Goal: Transaction & Acquisition: Purchase product/service

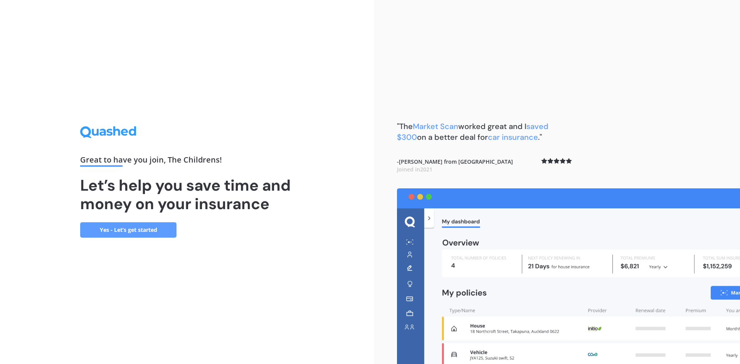
click at [141, 229] on link "Yes - Let’s get started" at bounding box center [128, 229] width 96 height 15
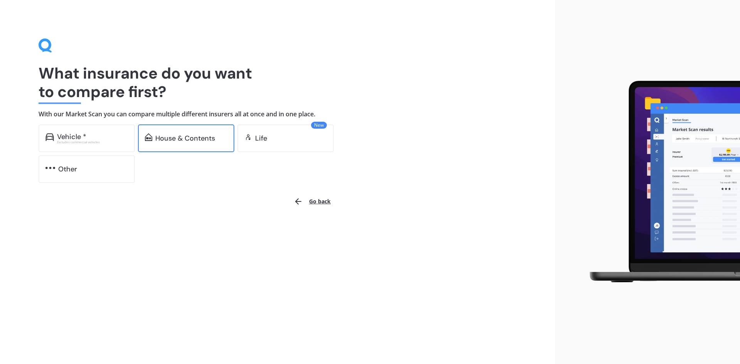
click at [178, 140] on div "House & Contents" at bounding box center [185, 139] width 60 height 8
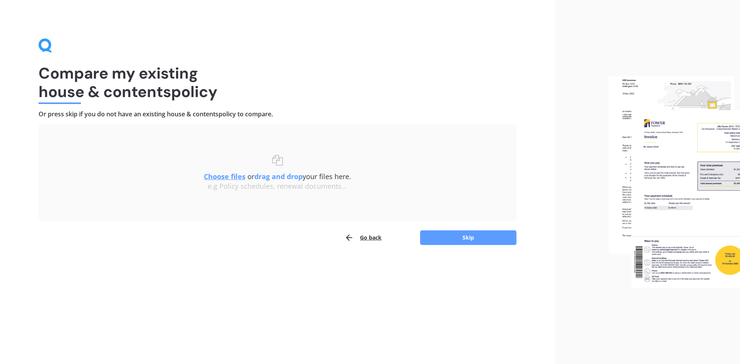
click at [227, 177] on u "Choose files" at bounding box center [225, 176] width 42 height 9
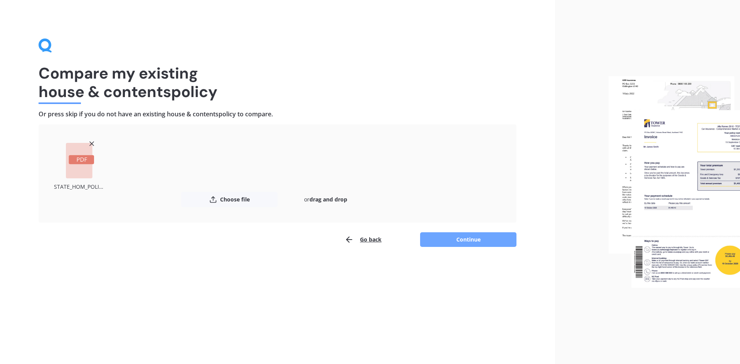
click at [470, 237] on button "Continue" at bounding box center [468, 239] width 96 height 15
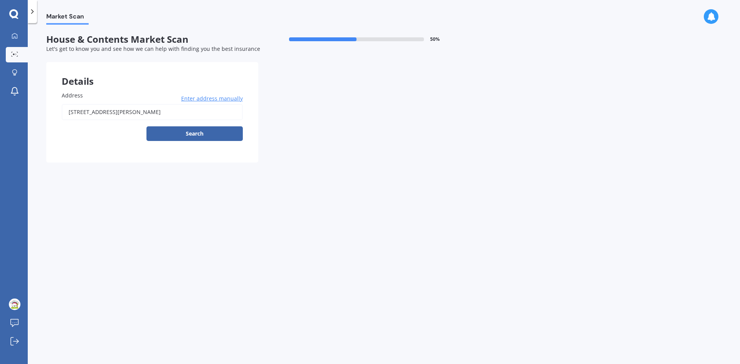
click at [163, 113] on input "[STREET_ADDRESS][PERSON_NAME]" at bounding box center [152, 112] width 181 height 16
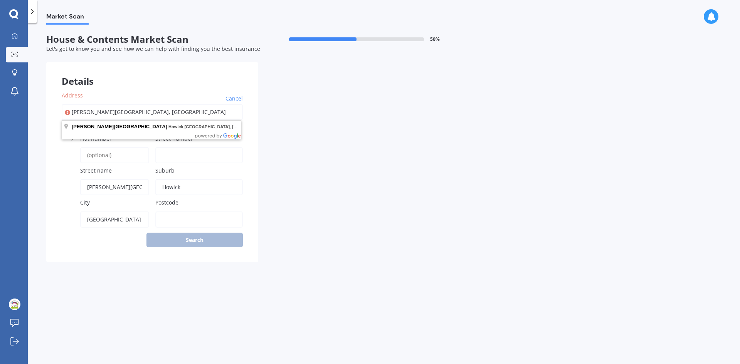
click at [385, 178] on div "Details Address [PERSON_NAME][GEOGRAPHIC_DATA] Search Enter street [GEOGRAPHIC_…" at bounding box center [258, 162] width 424 height 200
drag, startPoint x: 184, startPoint y: 114, endPoint x: 34, endPoint y: 99, distance: 149.9
click at [34, 99] on div "Market Scan House & Contents Market Scan 50 % Let's get to know you and see how…" at bounding box center [384, 195] width 712 height 341
type input "6"
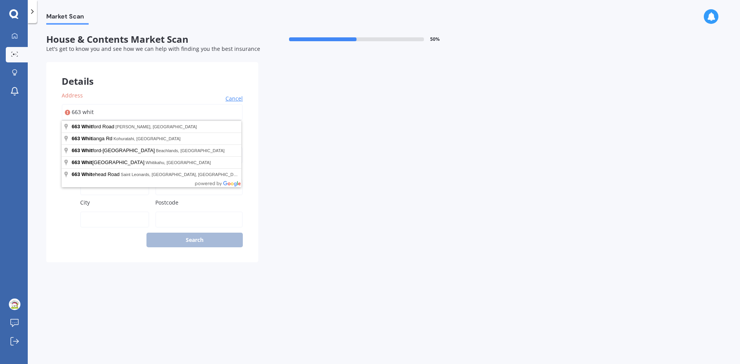
click at [424, 327] on div "Market Scan House & Contents Market Scan 50 % Let's get to know you and see how…" at bounding box center [384, 195] width 712 height 341
click at [121, 109] on input "663 whit" at bounding box center [152, 112] width 181 height 16
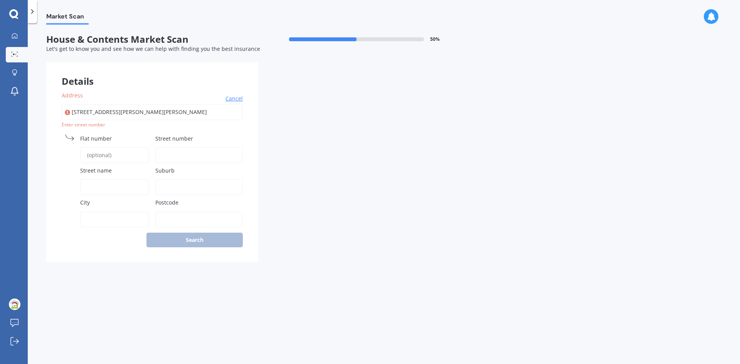
type input "[STREET_ADDRESS][PERSON_NAME][PERSON_NAME]"
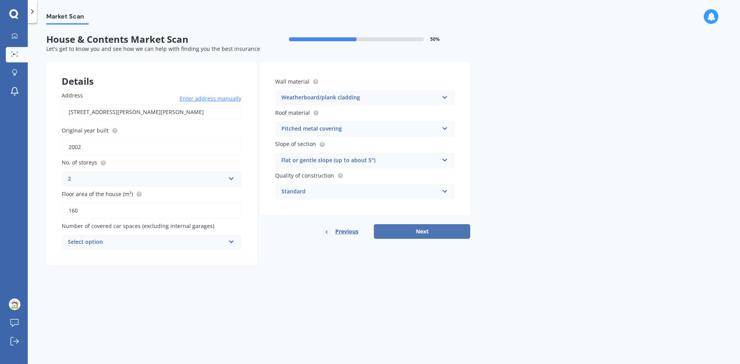
click at [421, 228] on button "Next" at bounding box center [422, 231] width 96 height 15
click at [234, 245] on div "Select option 0 1 2 3 4 5+" at bounding box center [152, 242] width 180 height 15
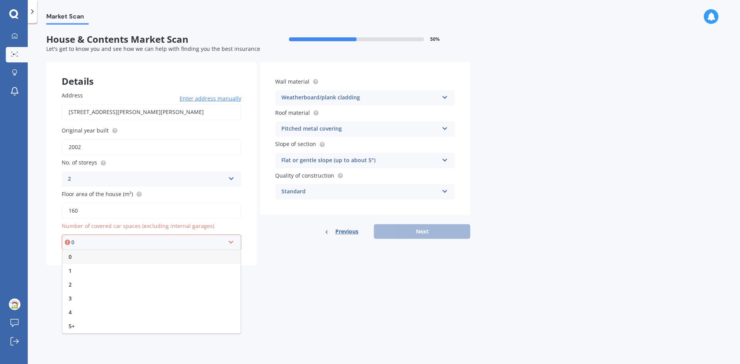
click at [97, 326] on div "5+" at bounding box center [151, 327] width 178 height 14
click at [409, 233] on button "Next" at bounding box center [422, 231] width 96 height 15
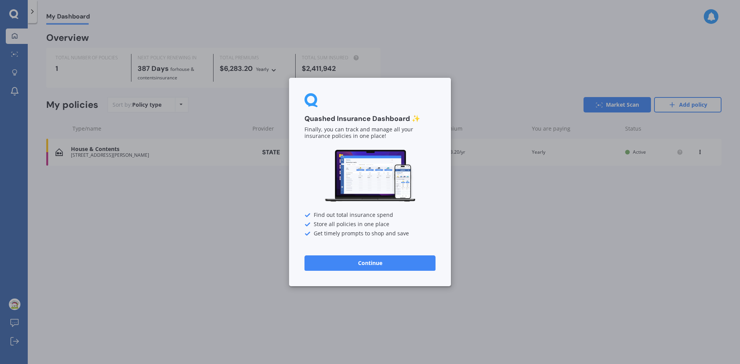
click at [375, 260] on button "Continue" at bounding box center [370, 263] width 131 height 15
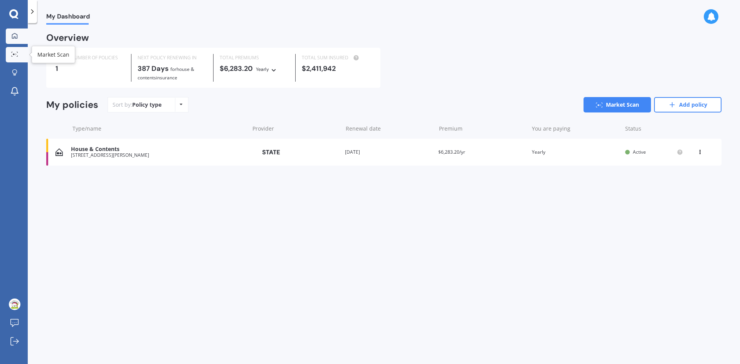
click at [20, 55] on div at bounding box center [15, 55] width 12 height 6
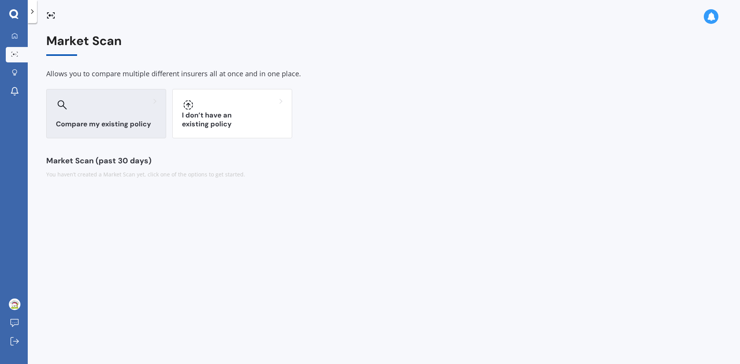
click at [82, 104] on div at bounding box center [106, 105] width 101 height 12
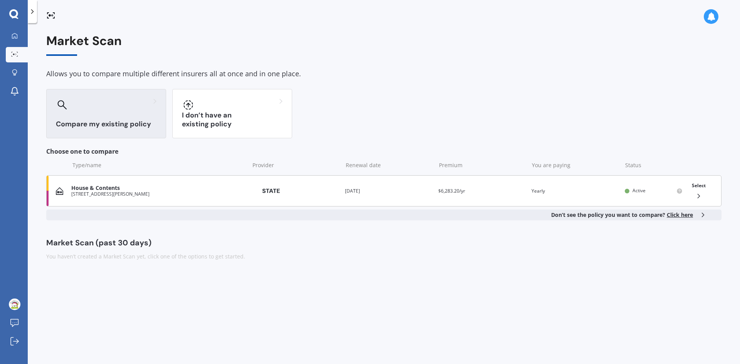
click at [112, 192] on div "[STREET_ADDRESS][PERSON_NAME]" at bounding box center [158, 194] width 174 height 5
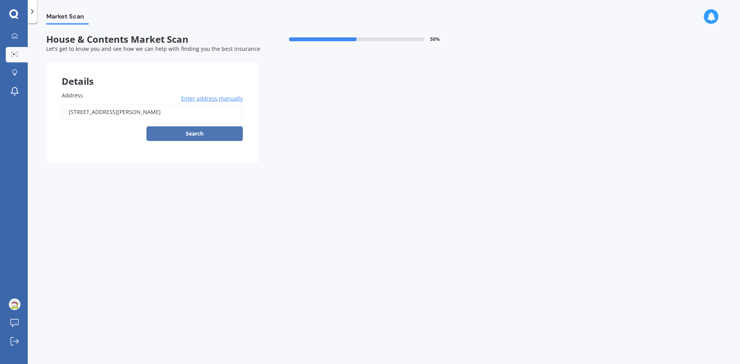
click at [169, 133] on button "Search" at bounding box center [194, 133] width 96 height 15
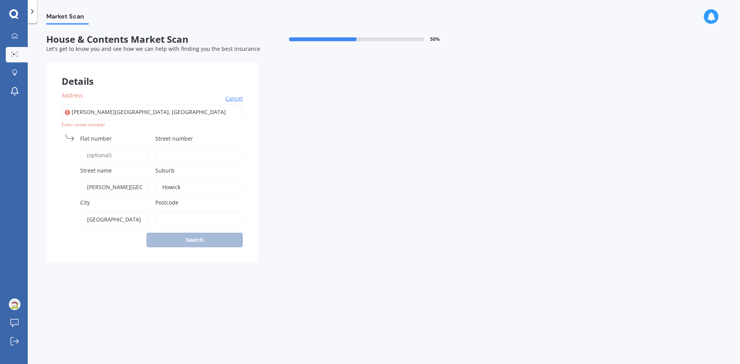
click at [157, 115] on input "[PERSON_NAME][GEOGRAPHIC_DATA], [GEOGRAPHIC_DATA]" at bounding box center [152, 112] width 181 height 16
drag, startPoint x: 160, startPoint y: 114, endPoint x: 0, endPoint y: 111, distance: 160.4
click at [0, 111] on div "My Dashboard Market Scan Explore insurance Notifications The Childrens Corner T…" at bounding box center [370, 182] width 740 height 364
type input "6"
type input "[STREET_ADDRESS][PERSON_NAME][PERSON_NAME]"
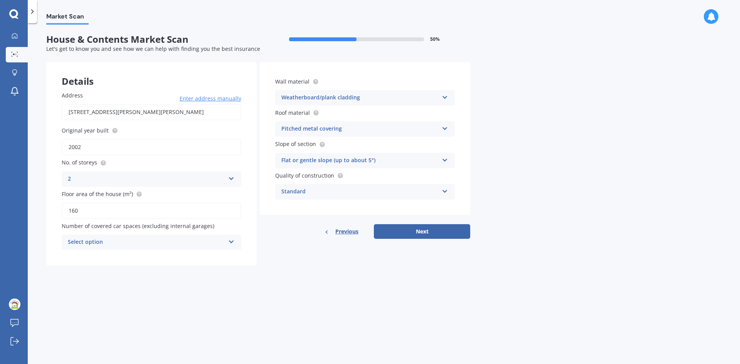
click at [91, 148] on input "2002" at bounding box center [152, 147] width 180 height 16
type input "2012"
click at [231, 182] on div "2 1 2 3 4 5+" at bounding box center [152, 179] width 180 height 15
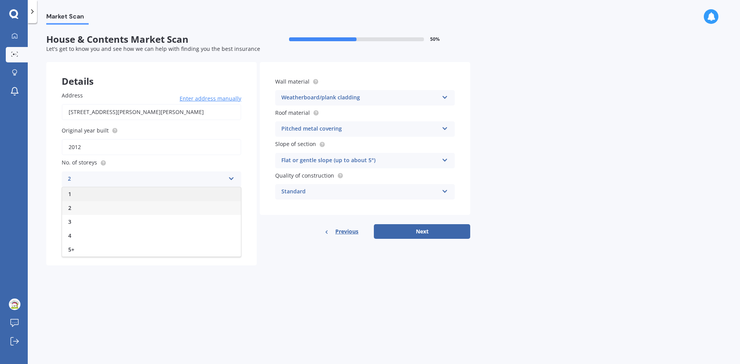
click at [109, 194] on div "1" at bounding box center [151, 194] width 179 height 14
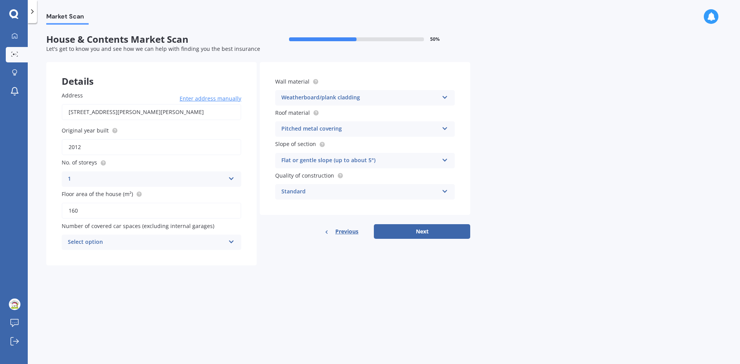
drag, startPoint x: 91, startPoint y: 213, endPoint x: 36, endPoint y: 215, distance: 55.2
click at [36, 215] on div "Market Scan House & Contents Market Scan 50 % Let's get to know you and see how…" at bounding box center [384, 195] width 712 height 341
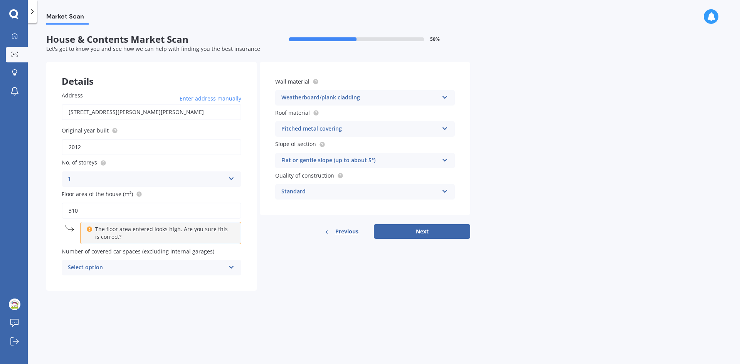
type input "310"
click at [136, 268] on div "Select option" at bounding box center [146, 267] width 157 height 9
click at [296, 293] on form "House & Contents Market Scan 50 % Let's get to know you and see how we can help…" at bounding box center [258, 165] width 424 height 263
click at [340, 127] on div "Pitched metal covering" at bounding box center [359, 129] width 157 height 9
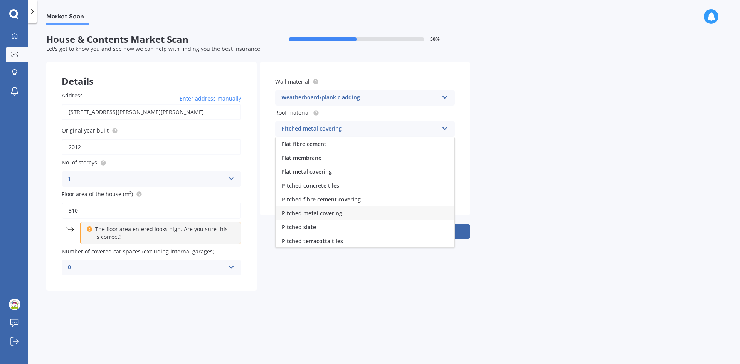
click at [332, 213] on span "Pitched metal covering" at bounding box center [312, 213] width 61 height 7
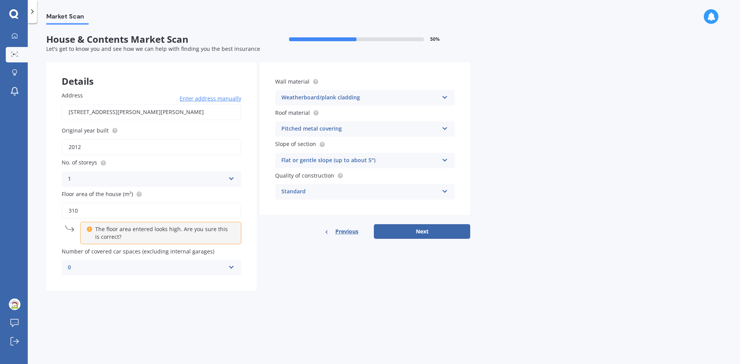
click at [312, 191] on div "Standard" at bounding box center [359, 191] width 157 height 9
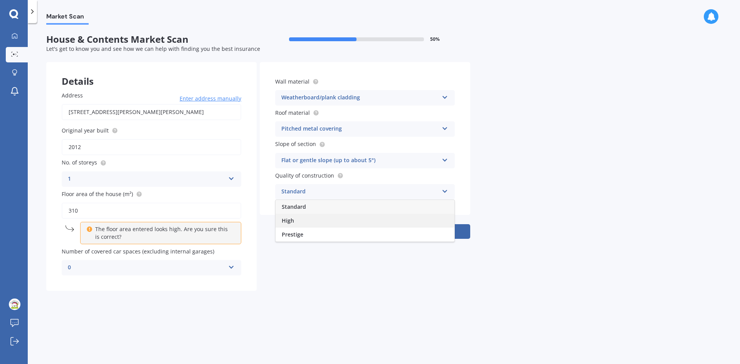
click at [303, 219] on div "High" at bounding box center [365, 221] width 179 height 14
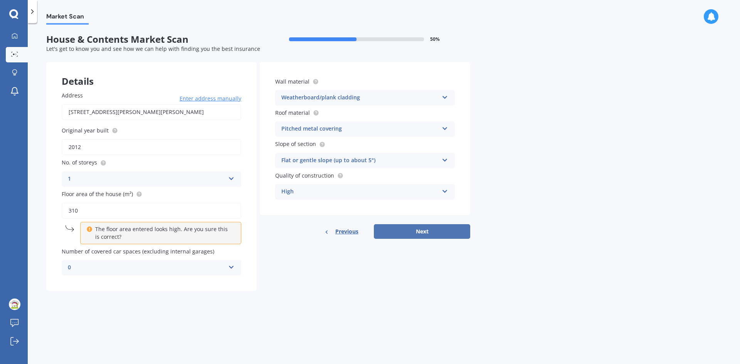
click at [418, 232] on button "Next" at bounding box center [422, 231] width 96 height 15
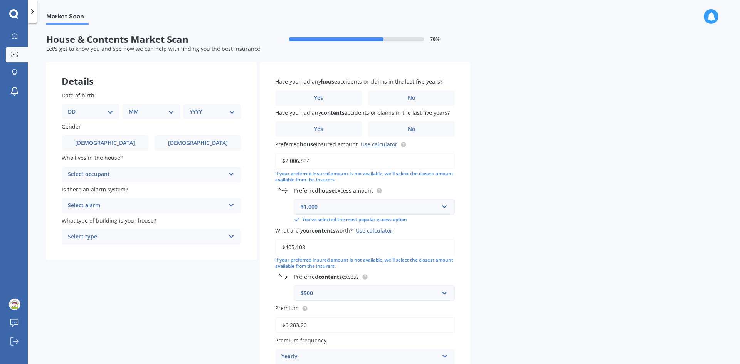
click at [110, 114] on select "DD 01 02 03 04 05 06 07 08 09 10 11 12 13 14 15 16 17 18 19 20 21 22 23 24 25 2…" at bounding box center [90, 112] width 45 height 8
select select "20"
click at [74, 108] on select "DD 01 02 03 04 05 06 07 08 09 10 11 12 13 14 15 16 17 18 19 20 21 22 23 24 25 2…" at bounding box center [90, 112] width 45 height 8
click at [143, 111] on select "MM 01 02 03 04 05 06 07 08 09 10 11 12" at bounding box center [153, 112] width 42 height 8
select select "03"
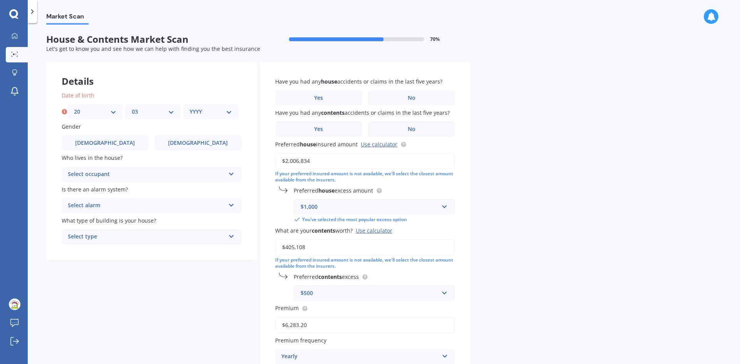
click at [132, 108] on select "MM 01 02 03 04 05 06 07 08 09 10 11 12" at bounding box center [153, 112] width 42 height 8
click at [191, 109] on select "YYYY 2009 2008 2007 2006 2005 2004 2003 2002 2001 2000 1999 1998 1997 1996 1995…" at bounding box center [211, 112] width 42 height 8
select select "1972"
click at [190, 108] on select "YYYY 2009 2008 2007 2006 2005 2004 2003 2002 2001 2000 1999 1998 1997 1996 1995…" at bounding box center [211, 112] width 42 height 8
click at [114, 145] on label "[DEMOGRAPHIC_DATA]" at bounding box center [105, 142] width 87 height 15
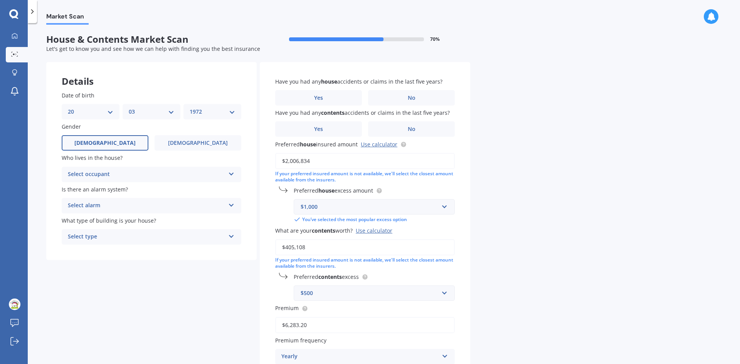
click at [0, 0] on input "[DEMOGRAPHIC_DATA]" at bounding box center [0, 0] width 0 height 0
click at [118, 174] on div "Select occupant" at bounding box center [146, 174] width 157 height 9
click at [93, 184] on div "Owner" at bounding box center [151, 190] width 179 height 14
click at [101, 204] on div "Select alarm" at bounding box center [146, 205] width 157 height 9
click at [103, 233] on span "Yes, not monitored" at bounding box center [93, 234] width 51 height 7
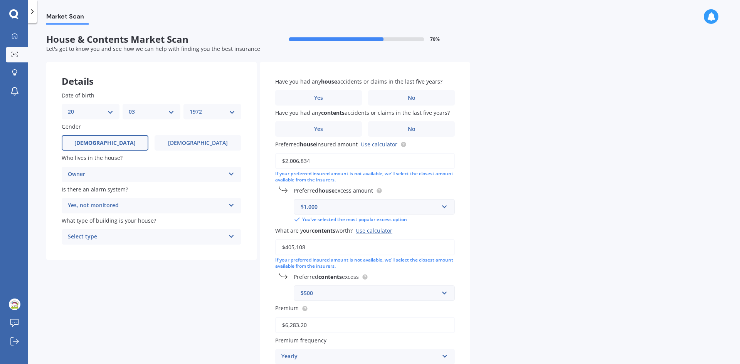
click at [104, 237] on div "Select type" at bounding box center [146, 236] width 157 height 9
click at [101, 252] on span "Freestanding" at bounding box center [85, 251] width 34 height 7
click at [403, 94] on label "No" at bounding box center [411, 97] width 87 height 15
click at [0, 0] on input "No" at bounding box center [0, 0] width 0 height 0
click at [404, 132] on label "No" at bounding box center [411, 128] width 87 height 15
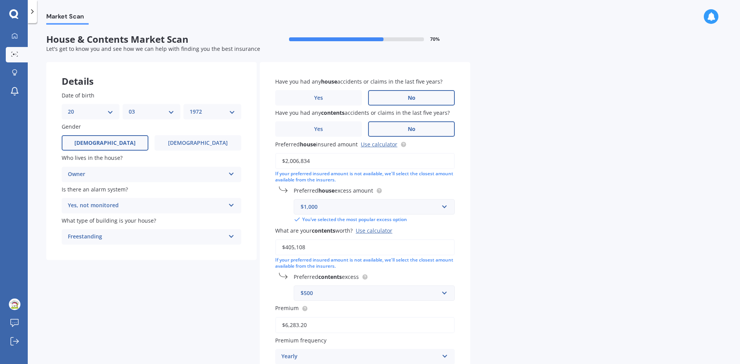
click at [0, 0] on input "No" at bounding box center [0, 0] width 0 height 0
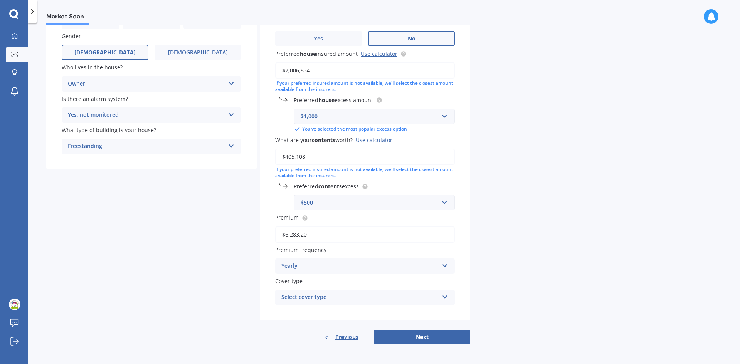
scroll to position [91, 0]
click at [362, 293] on div "Select cover type" at bounding box center [359, 297] width 157 height 9
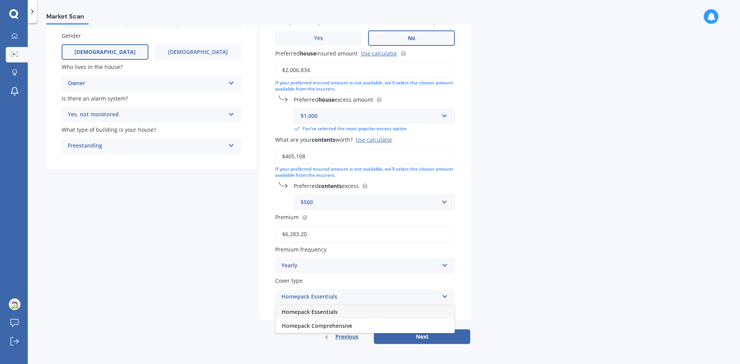
click at [529, 283] on div "Market Scan House & Contents Market Scan 70 % Let's get to know you and see how…" at bounding box center [384, 195] width 712 height 341
click at [355, 293] on div "Homepack Essentials" at bounding box center [359, 297] width 157 height 9
click at [387, 310] on div "Homepack Essentials" at bounding box center [365, 312] width 179 height 14
click at [340, 296] on div "Homepack Essentials" at bounding box center [359, 297] width 157 height 9
click at [328, 325] on span "Homepack Comprehensive" at bounding box center [317, 325] width 71 height 7
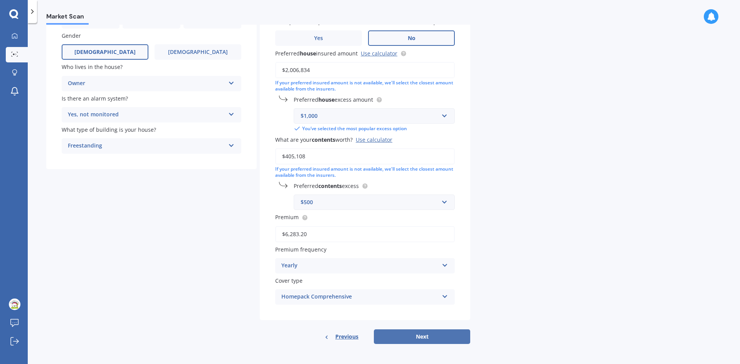
click at [423, 336] on button "Next" at bounding box center [422, 337] width 96 height 15
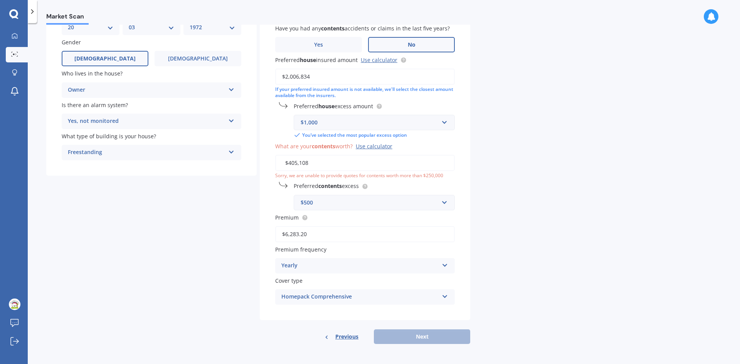
drag, startPoint x: 318, startPoint y: 161, endPoint x: 234, endPoint y: 157, distance: 83.7
click at [234, 157] on div "Details Date of birth DD 01 02 03 04 05 06 07 08 09 10 11 12 13 14 15 16 17 18 …" at bounding box center [258, 161] width 424 height 367
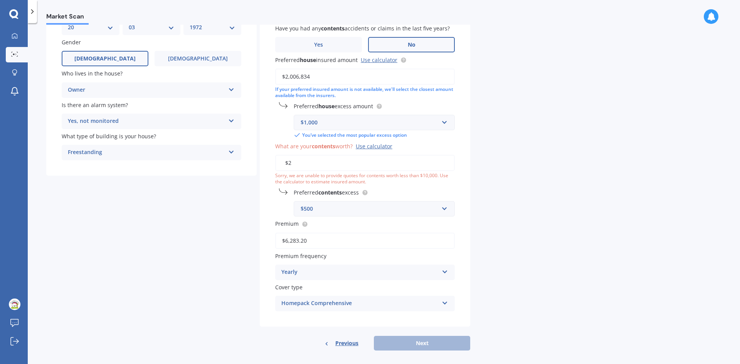
scroll to position [91, 0]
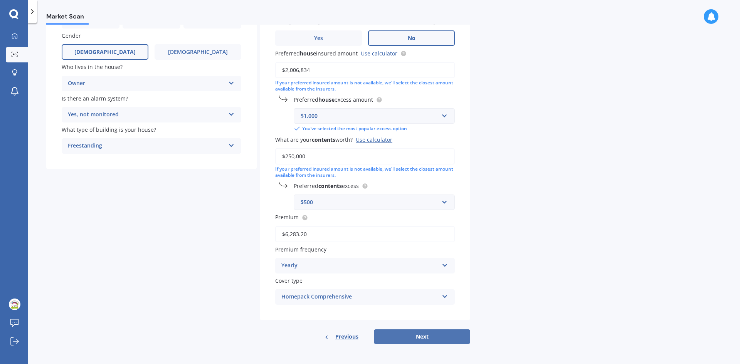
type input "$250,000"
click at [414, 340] on button "Next" at bounding box center [422, 337] width 96 height 15
select select "20"
select select "03"
select select "1972"
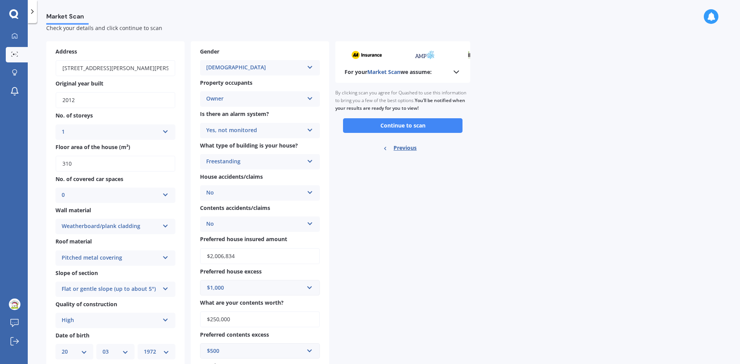
scroll to position [0, 0]
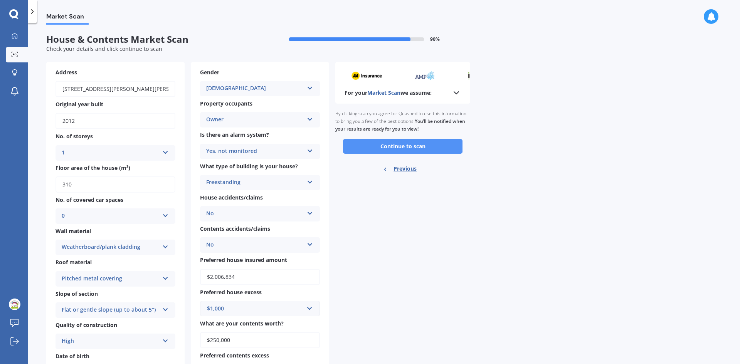
click at [397, 145] on button "Continue to scan" at bounding box center [403, 146] width 120 height 15
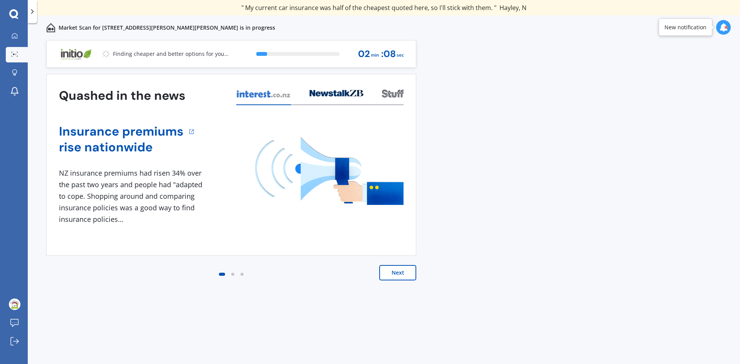
click at [722, 28] on icon at bounding box center [723, 27] width 8 height 8
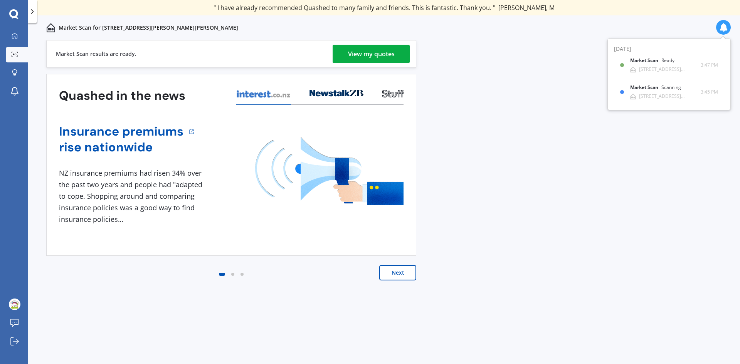
click at [368, 48] on div "View my quotes" at bounding box center [371, 54] width 47 height 19
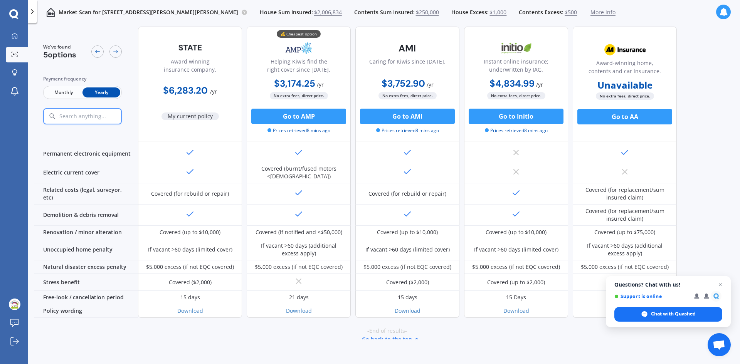
scroll to position [274, 0]
click at [719, 286] on span "Close chat" at bounding box center [721, 285] width 10 height 10
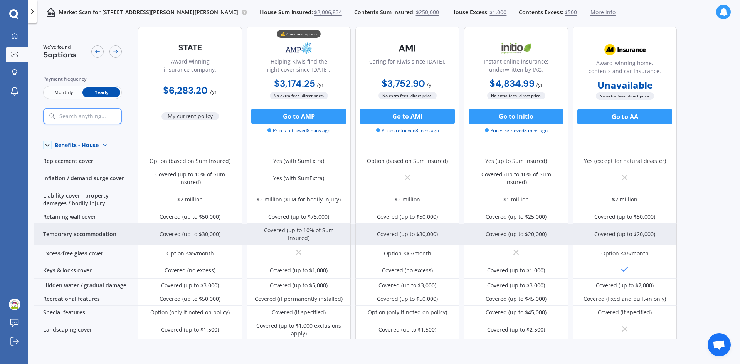
scroll to position [0, 0]
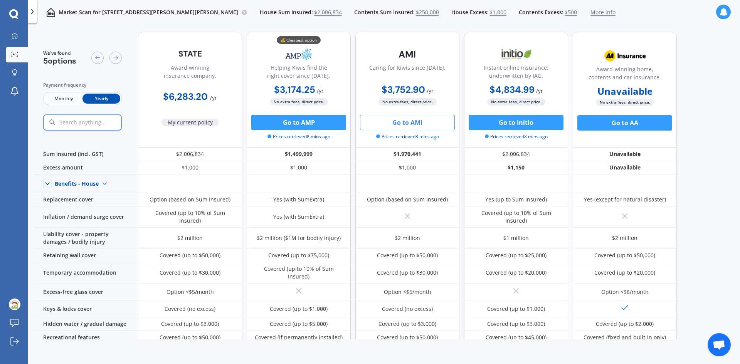
click at [407, 122] on button "Go to AMI" at bounding box center [407, 122] width 95 height 15
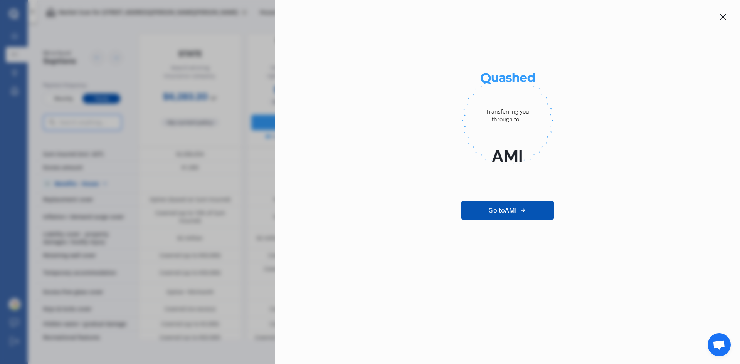
click at [722, 18] on icon at bounding box center [724, 17] width 6 height 6
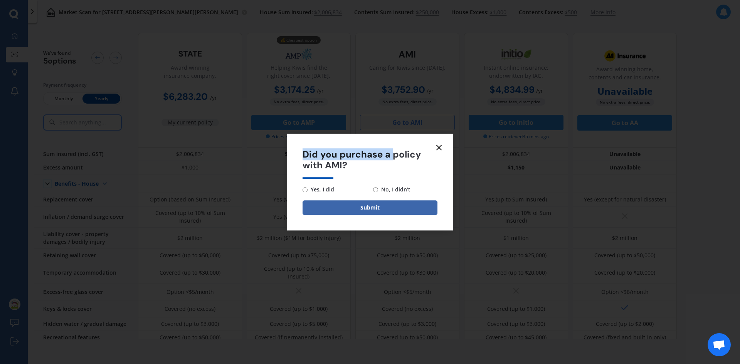
drag, startPoint x: 394, startPoint y: 136, endPoint x: 523, endPoint y: 172, distance: 134.4
click at [523, 172] on div "Did you purchase a policy with AMI? Yes, I did No, I didn't Submit" at bounding box center [370, 182] width 740 height 364
click at [440, 147] on line at bounding box center [439, 147] width 5 height 5
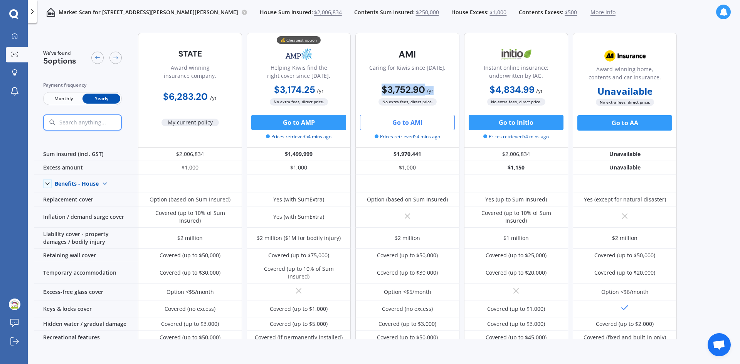
drag, startPoint x: 374, startPoint y: 98, endPoint x: 378, endPoint y: 102, distance: 5.7
click at [377, 102] on div "Caring for Kiwis since [DATE]. $3,752.90 / yr $3,752.90 / yr $312.75 / mo No ex…" at bounding box center [407, 90] width 104 height 115
click at [449, 103] on div "No extra fees, direct price." at bounding box center [407, 102] width 104 height 8
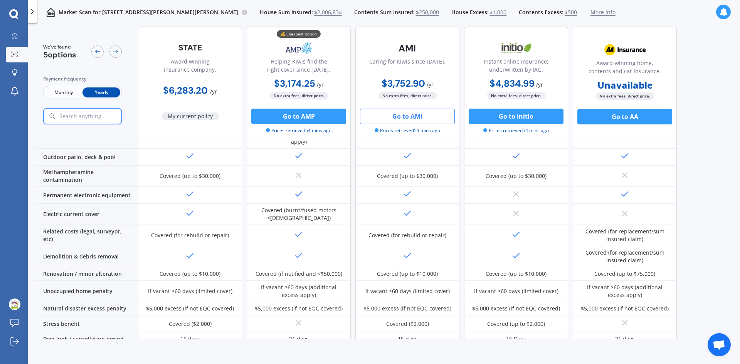
scroll to position [270, 0]
